Goal: Check status: Check status

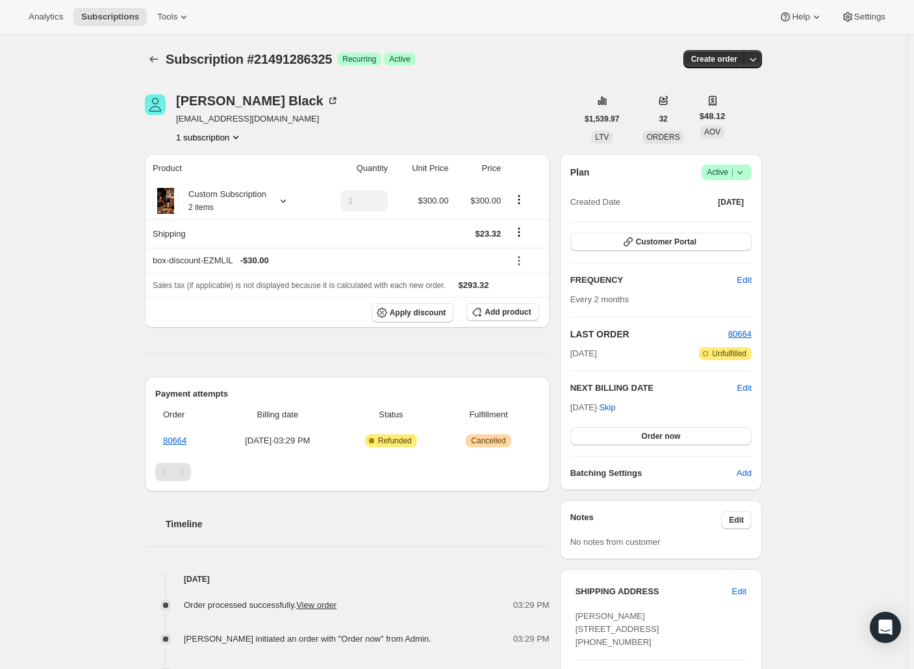
click at [610, 282] on h2 "FREQUENCY" at bounding box center [654, 280] width 167 height 13
